Goal: Task Accomplishment & Management: Complete application form

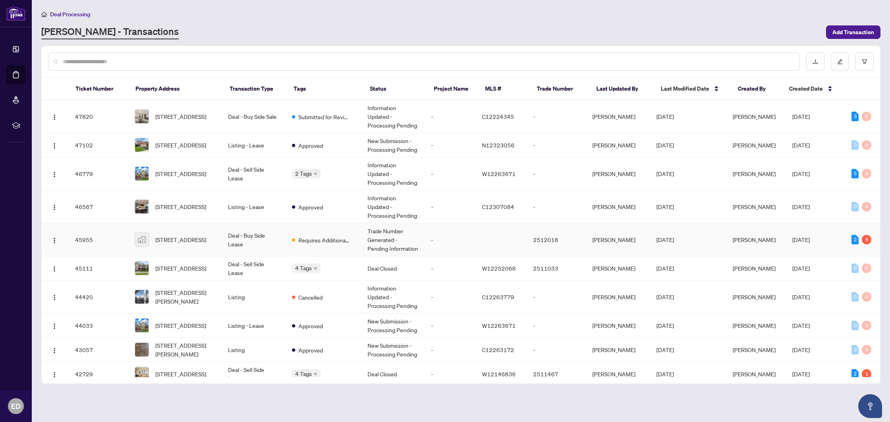
click at [462, 238] on td "-" at bounding box center [450, 239] width 51 height 33
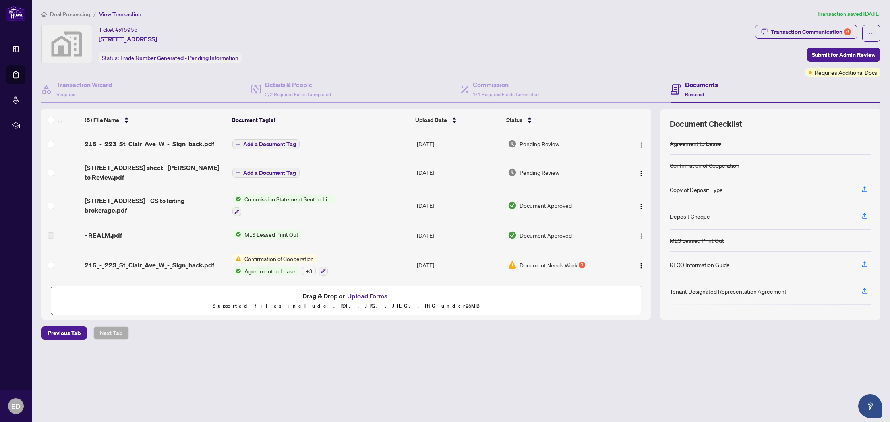
click at [294, 257] on span "Confirmation of Cooperation" at bounding box center [279, 258] width 76 height 9
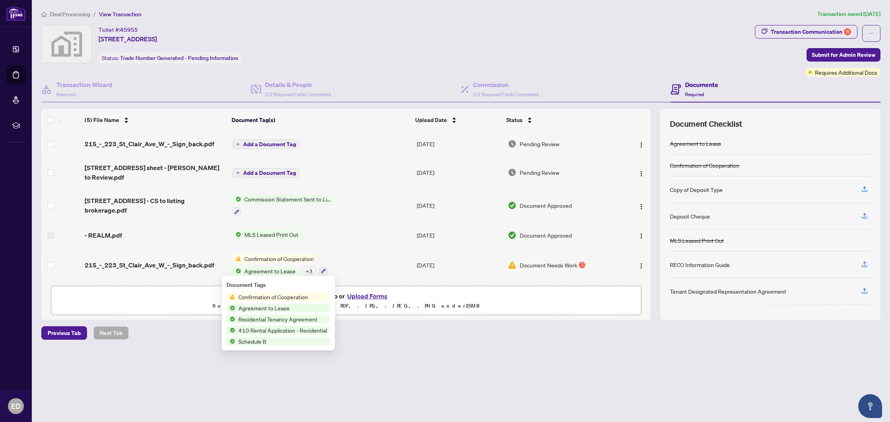
click at [276, 294] on span "Confirmation of Cooperation" at bounding box center [273, 296] width 76 height 9
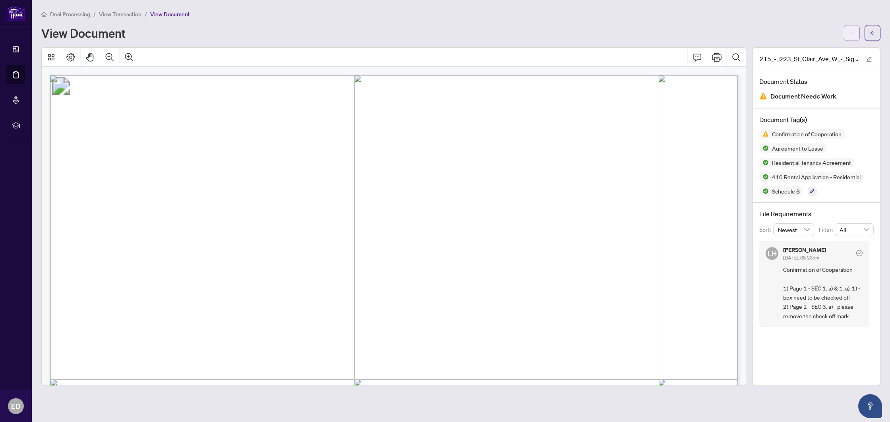
click at [856, 35] on button "button" at bounding box center [852, 33] width 16 height 16
click at [829, 49] on span "Download" at bounding box center [823, 50] width 60 height 9
click at [868, 37] on button "button" at bounding box center [872, 33] width 16 height 16
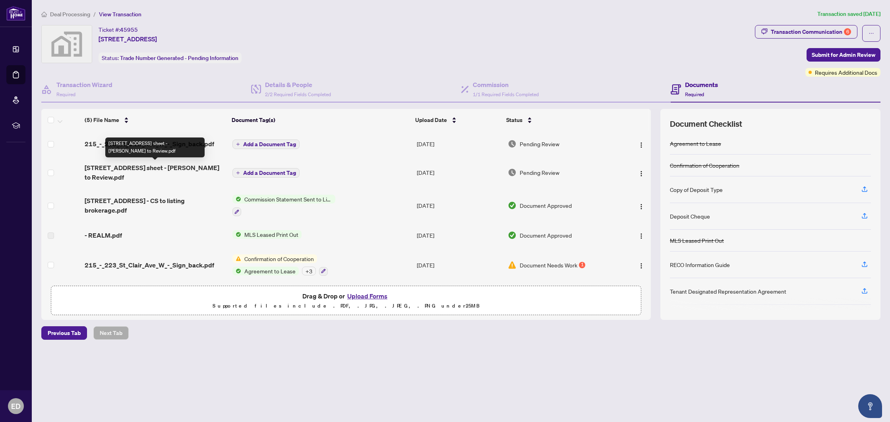
click at [147, 167] on span "[STREET_ADDRESS] sheet - [PERSON_NAME] to Review.pdf" at bounding box center [155, 172] width 141 height 19
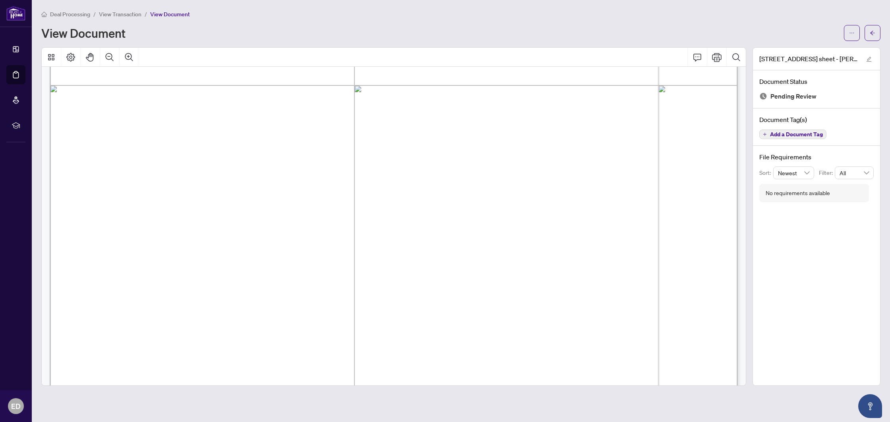
scroll to position [414, 0]
click at [849, 37] on span "button" at bounding box center [852, 33] width 6 height 13
click at [806, 54] on span "Download" at bounding box center [823, 50] width 60 height 9
click at [877, 35] on button "button" at bounding box center [872, 33] width 16 height 16
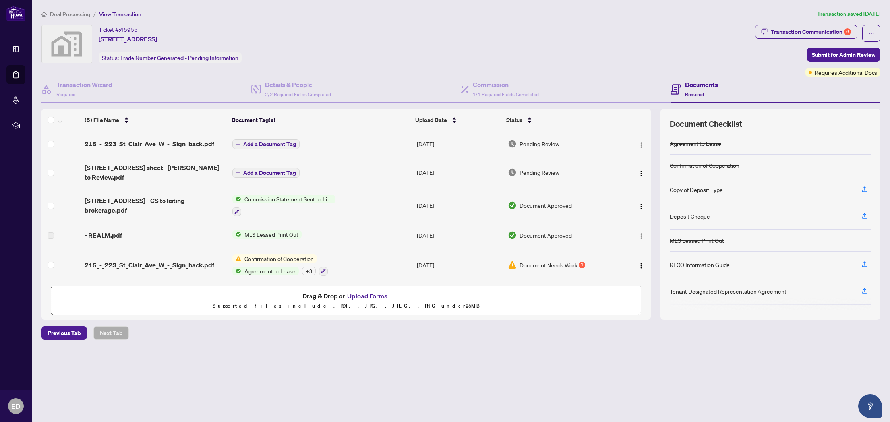
click at [363, 294] on button "Upload Forms" at bounding box center [367, 296] width 45 height 10
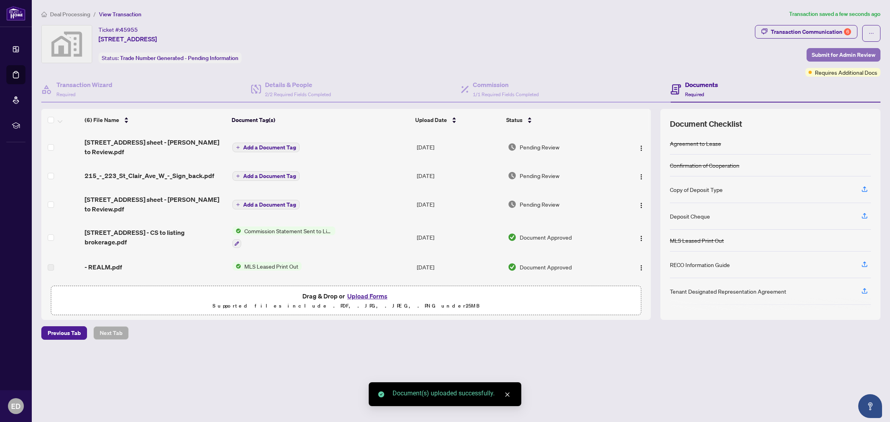
click at [860, 56] on span "Submit for Admin Review" at bounding box center [843, 54] width 64 height 13
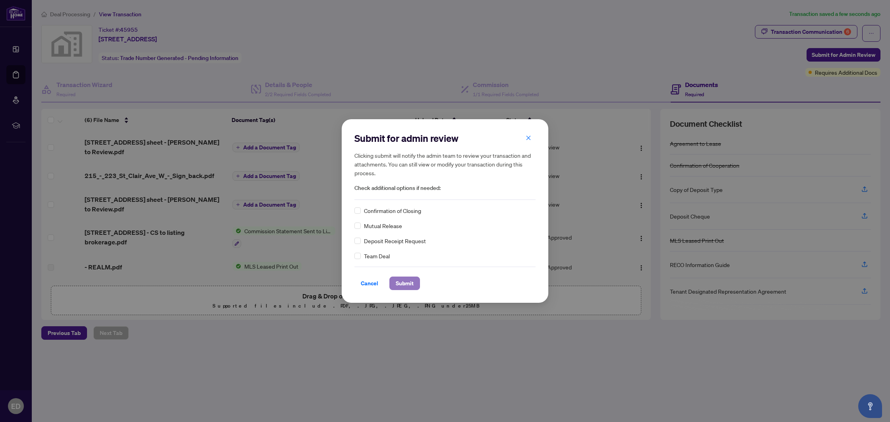
click at [409, 283] on span "Submit" at bounding box center [405, 283] width 18 height 13
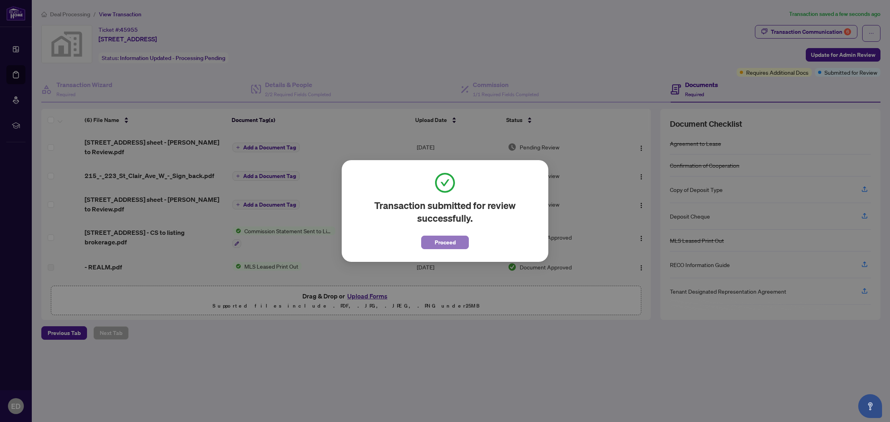
click at [443, 241] on span "Proceed" at bounding box center [445, 242] width 21 height 13
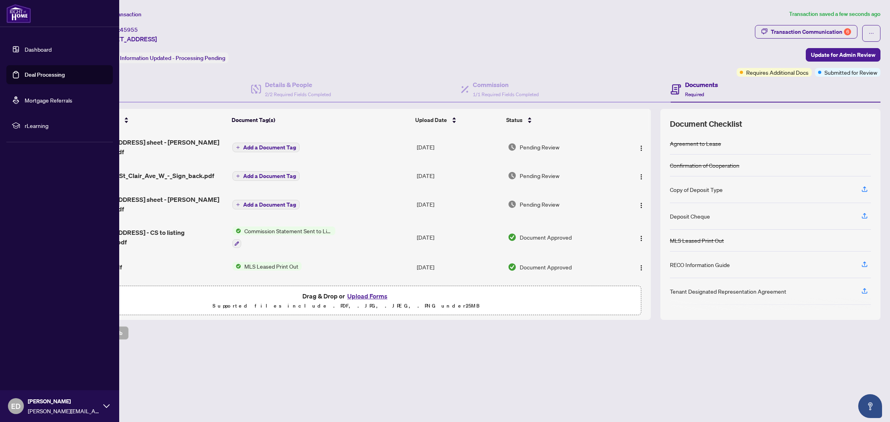
click at [25, 73] on link "Deal Processing" at bounding box center [45, 74] width 40 height 7
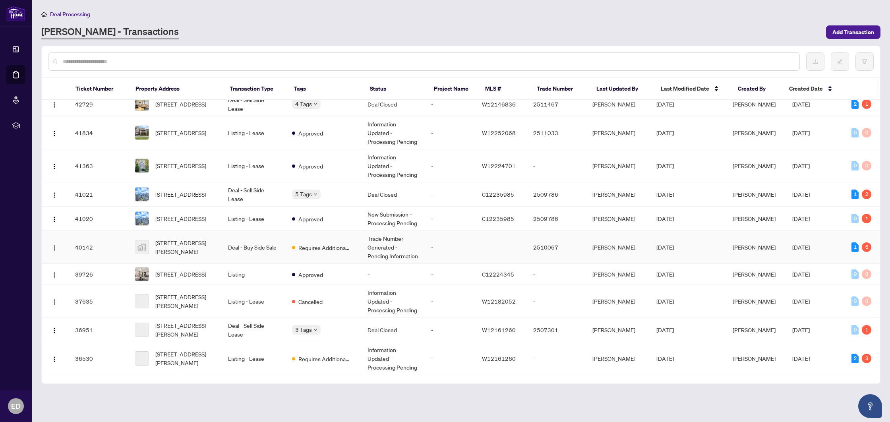
scroll to position [295, 0]
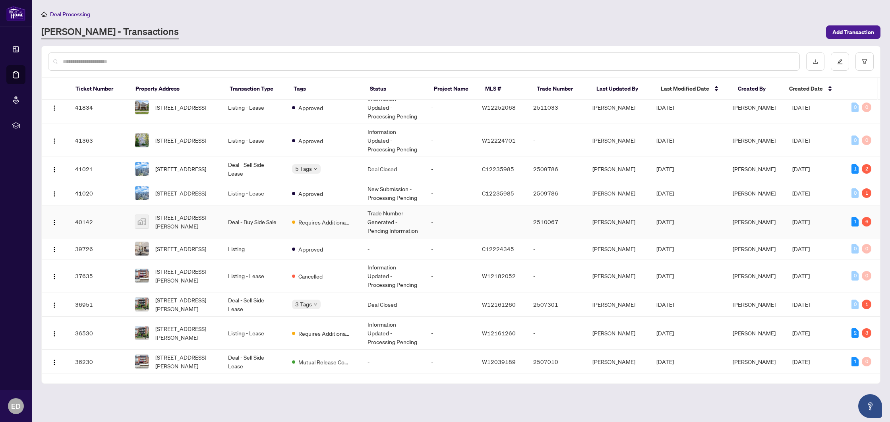
click at [488, 226] on td at bounding box center [500, 221] width 51 height 33
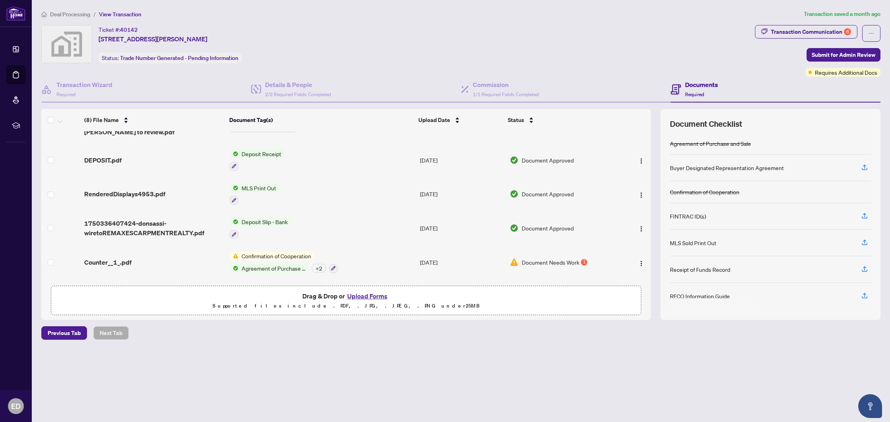
scroll to position [113, 0]
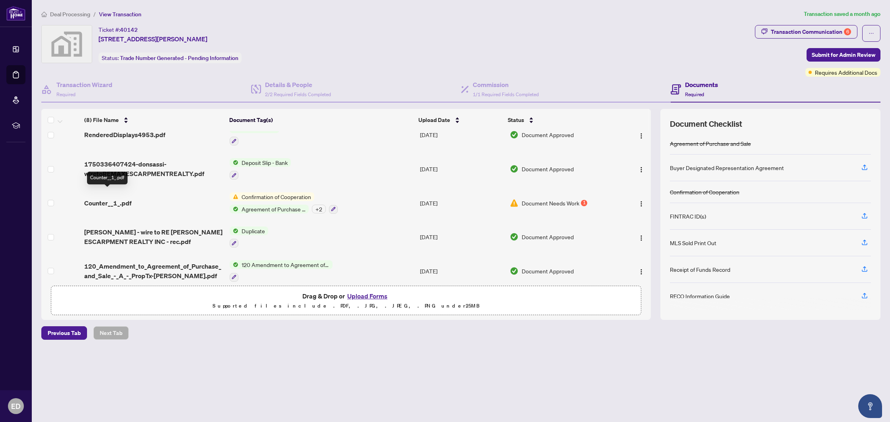
click at [116, 198] on span "Counter__1_.pdf" at bounding box center [107, 203] width 47 height 10
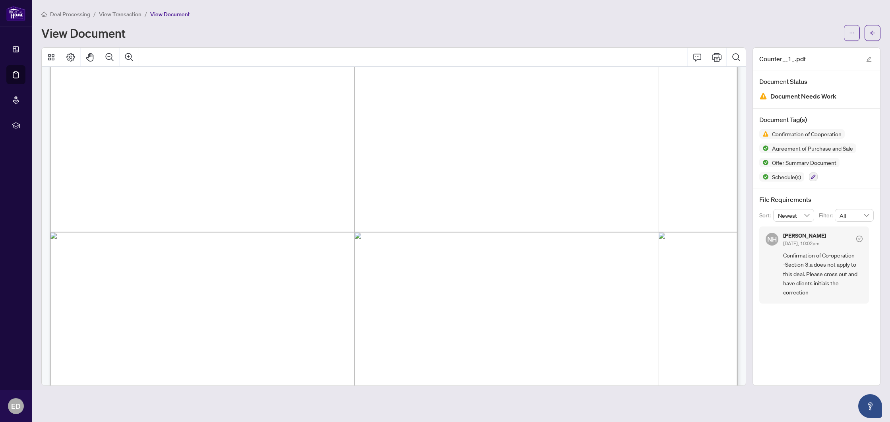
scroll to position [2304, 0]
click at [873, 28] on span "button" at bounding box center [872, 33] width 6 height 13
